Goal: Find specific fact: Find specific fact

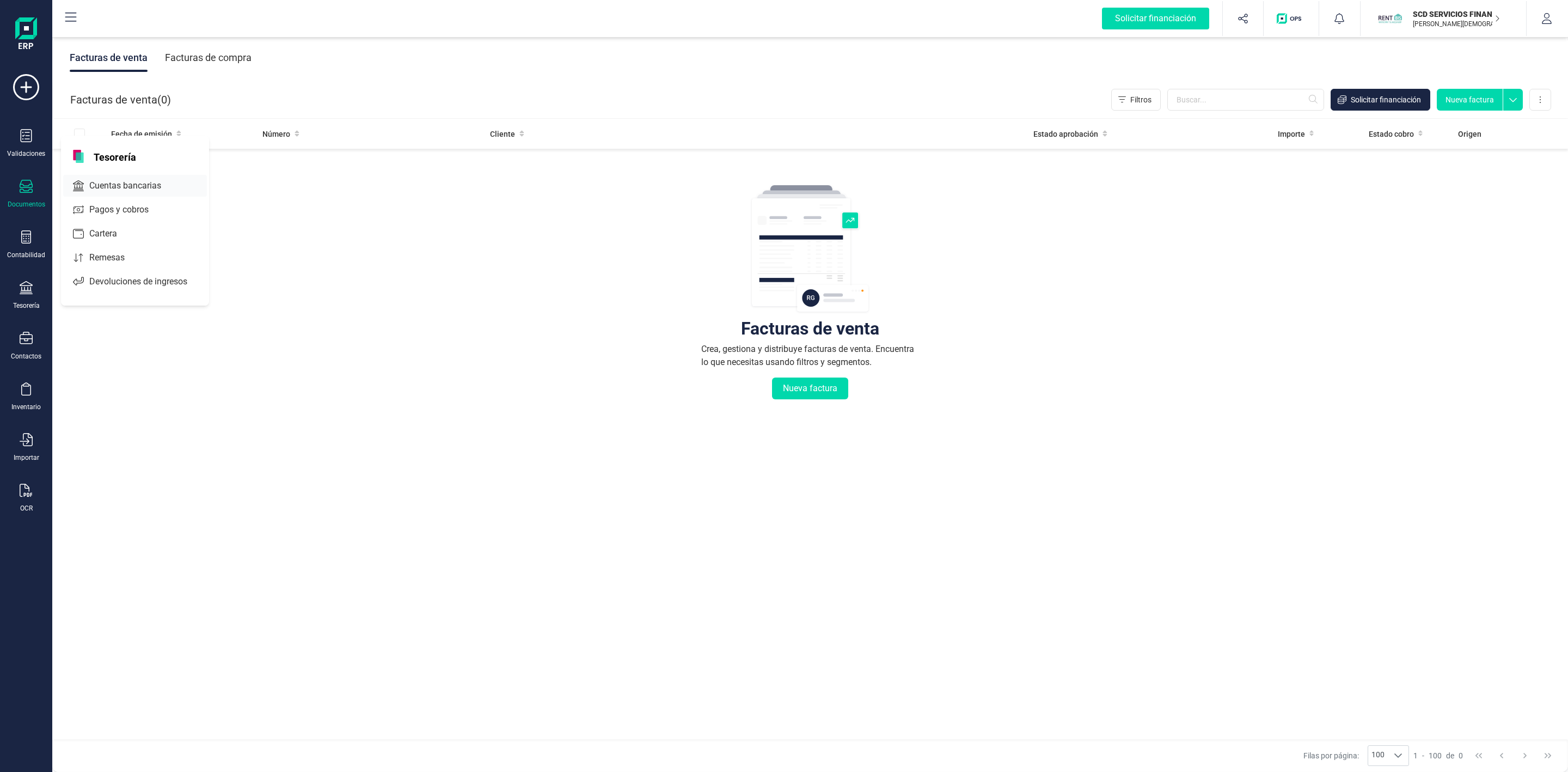
click at [105, 180] on span "Cuentas bancarias" at bounding box center [133, 185] width 96 height 13
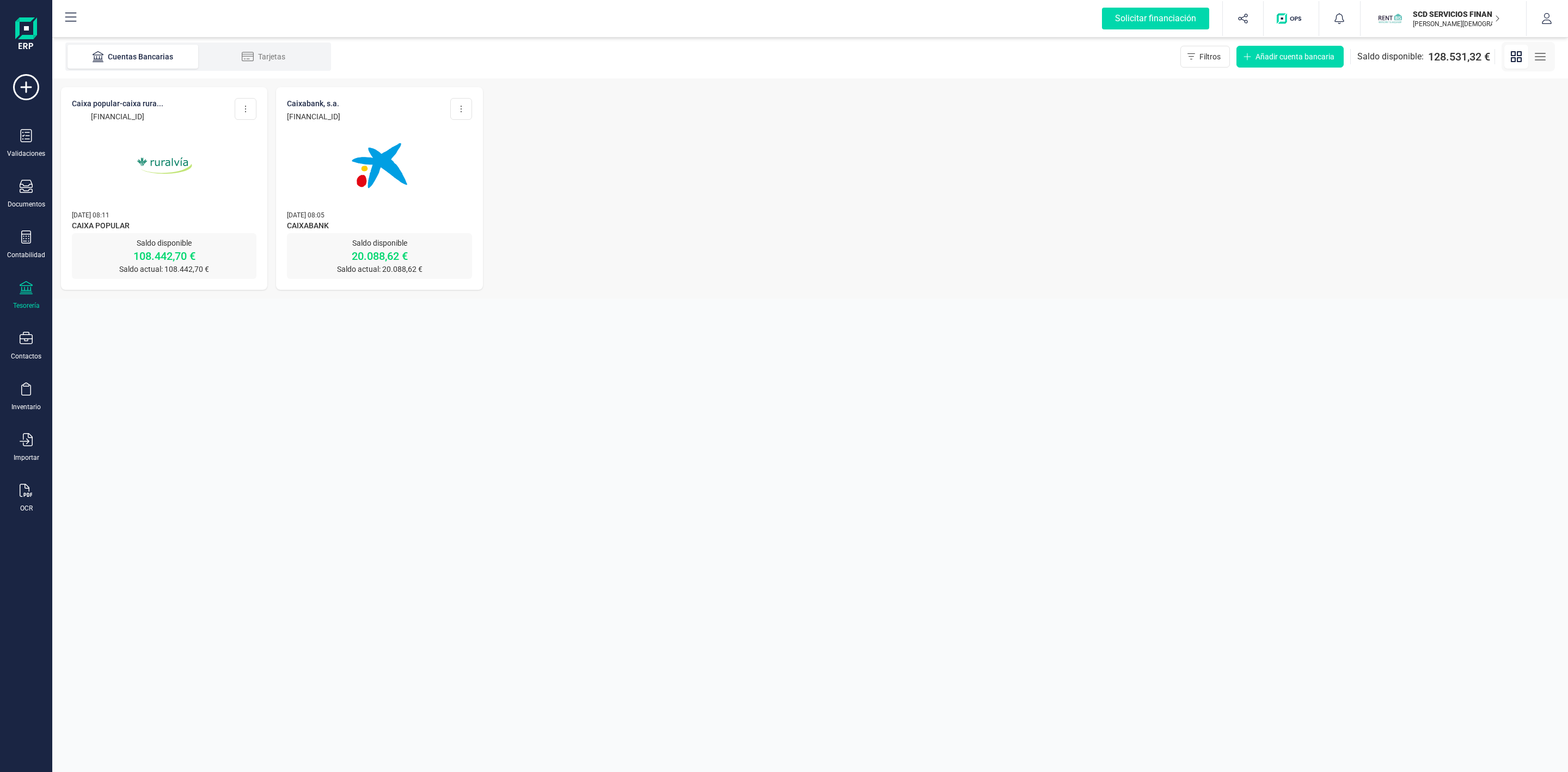
click at [123, 104] on p "CAIXA POPULAR-CAIXA RURA..." at bounding box center [118, 103] width 92 height 11
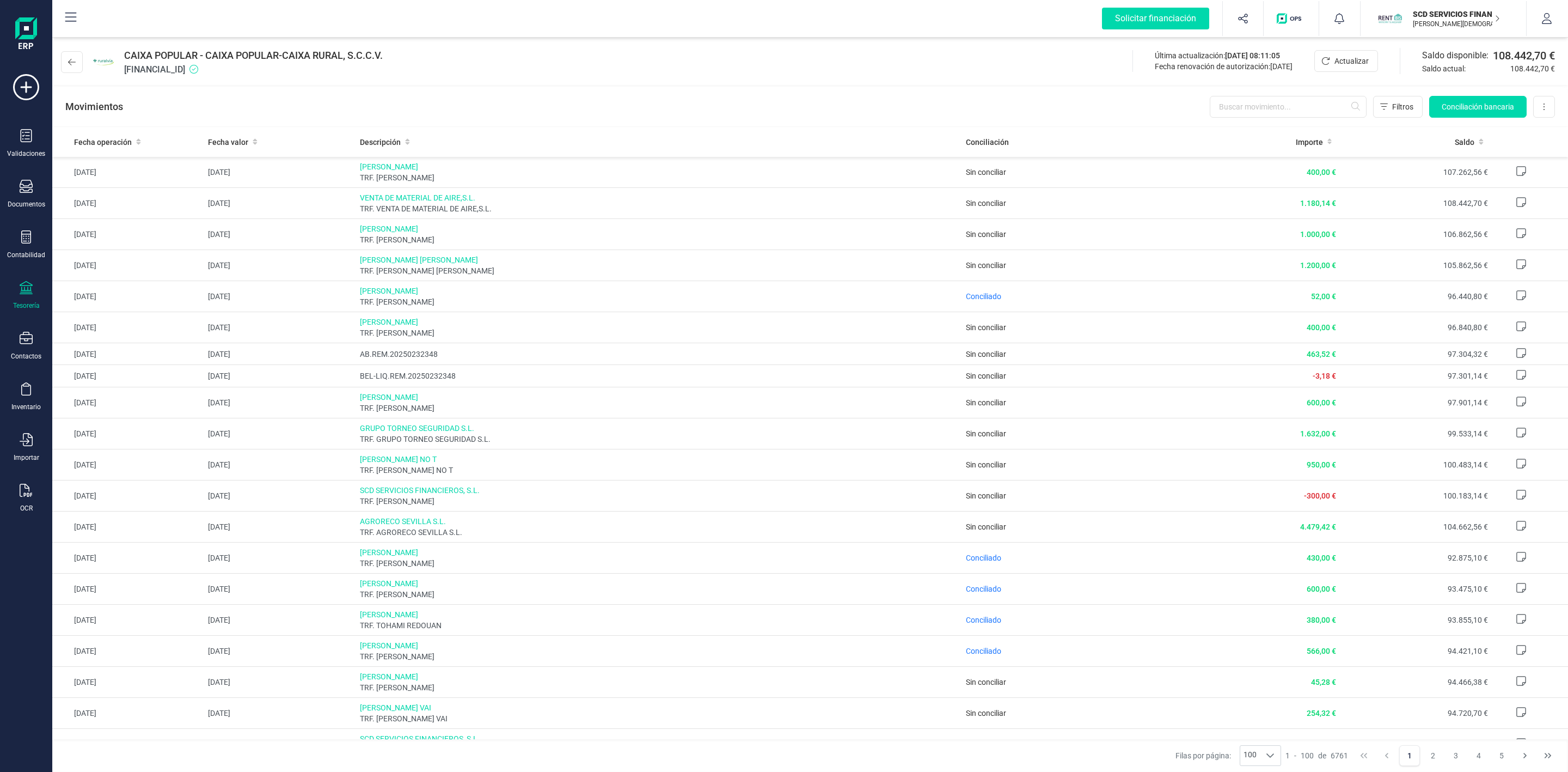
drag, startPoint x: 243, startPoint y: 71, endPoint x: 143, endPoint y: 57, distance: 101.0
click at [119, 54] on div "CAIXA POPULAR - CAIXA POPULAR-CAIXA RURAL, S.C.C.V. [FINANCIAL_ID]" at bounding box center [224, 62] width 326 height 29
copy div "CAIXA POPULAR - CAIXA POPULAR-CAIXA RURAL, S.C.C.V. [FINANCIAL_ID]"
